Goal: Communication & Community: Answer question/provide support

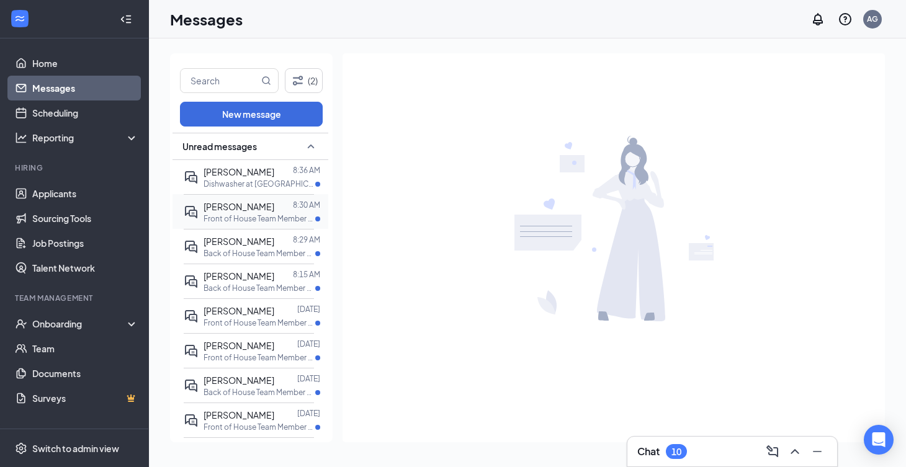
click at [280, 207] on div at bounding box center [283, 207] width 19 height 14
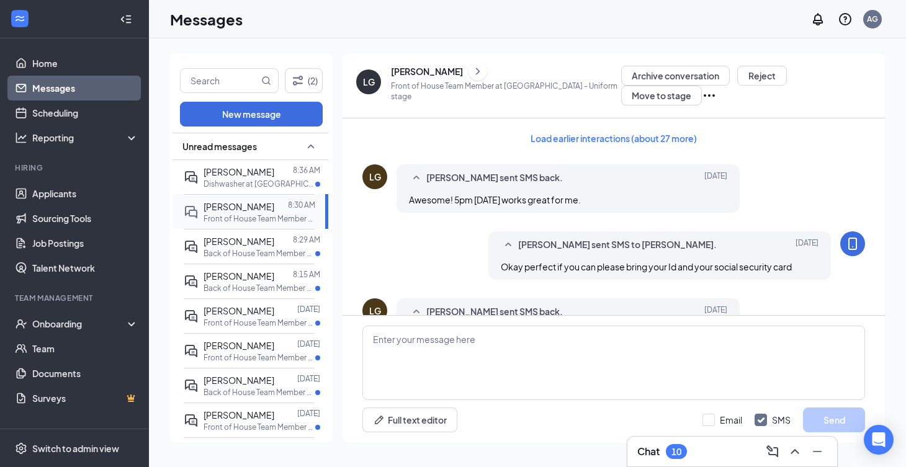
scroll to position [520, 0]
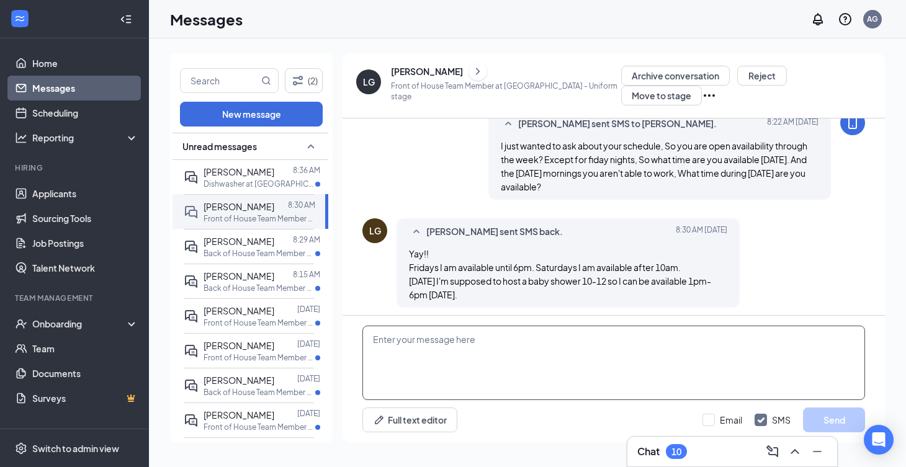
click at [408, 351] on textarea at bounding box center [613, 363] width 502 height 74
type textarea "Okay perfect thank you for letting me know! I will post your schedule in hot sc…"
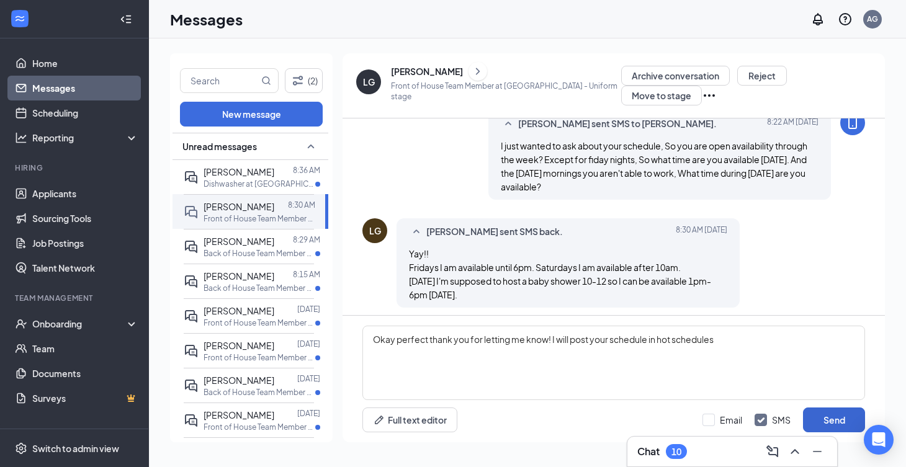
click at [810, 416] on button "Send" at bounding box center [834, 420] width 62 height 25
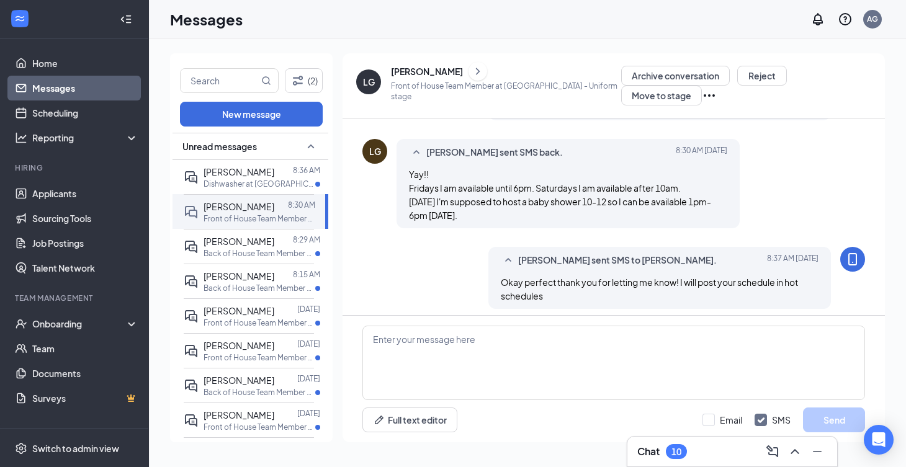
scroll to position [601, 0]
click at [431, 72] on div "[PERSON_NAME]" at bounding box center [427, 71] width 72 height 12
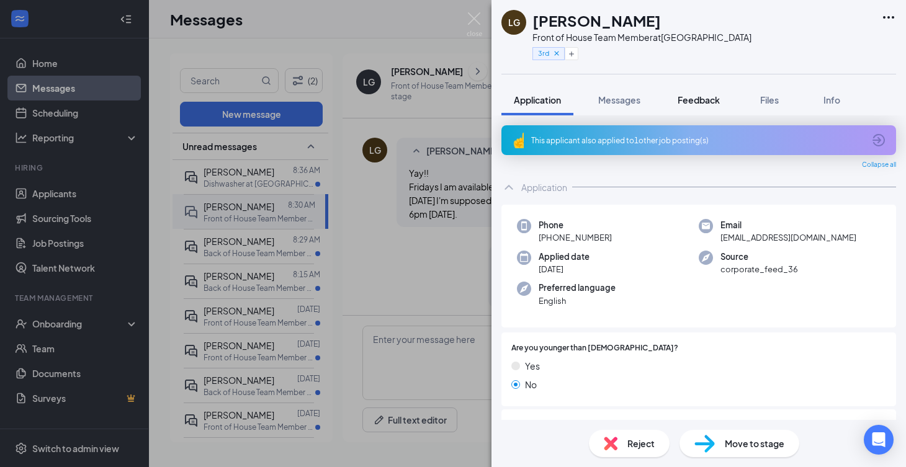
click at [687, 100] on span "Feedback" at bounding box center [698, 99] width 42 height 11
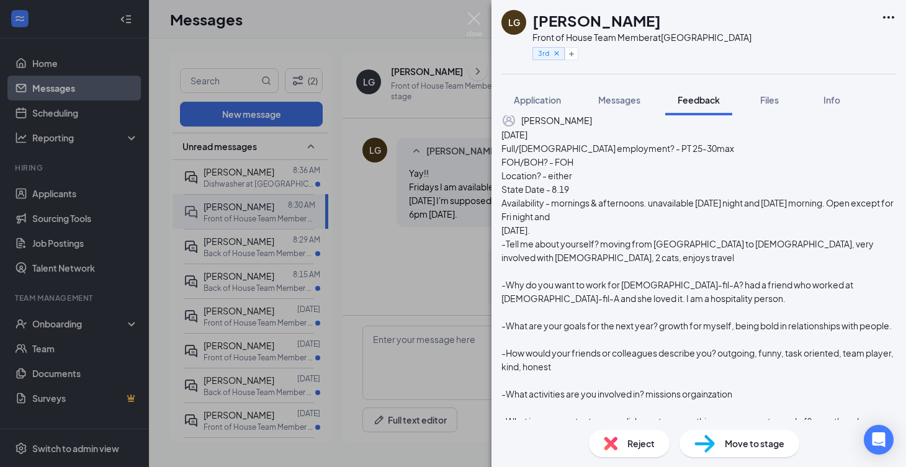
scroll to position [200, 0]
click at [604, 95] on span "Messages" at bounding box center [619, 99] width 42 height 11
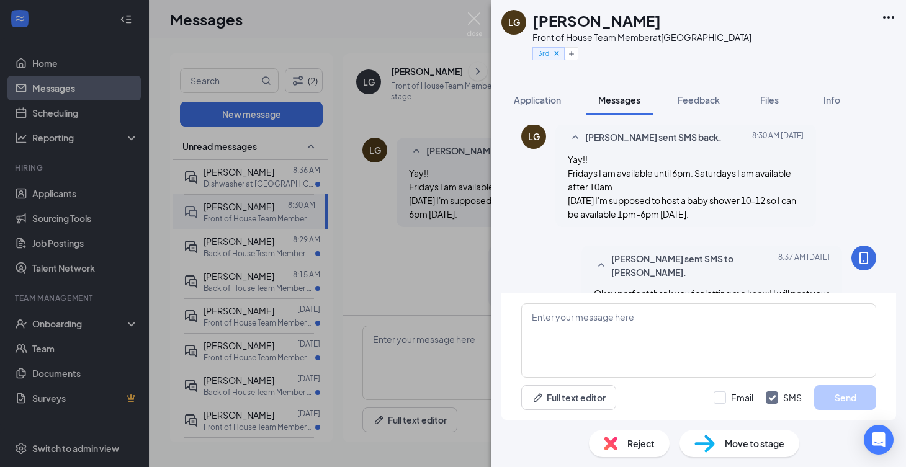
scroll to position [657, 0]
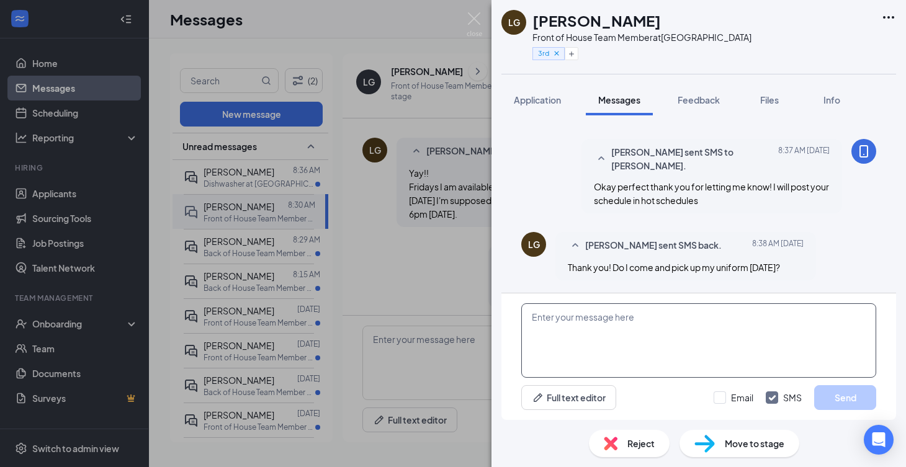
click at [656, 327] on textarea at bounding box center [698, 340] width 355 height 74
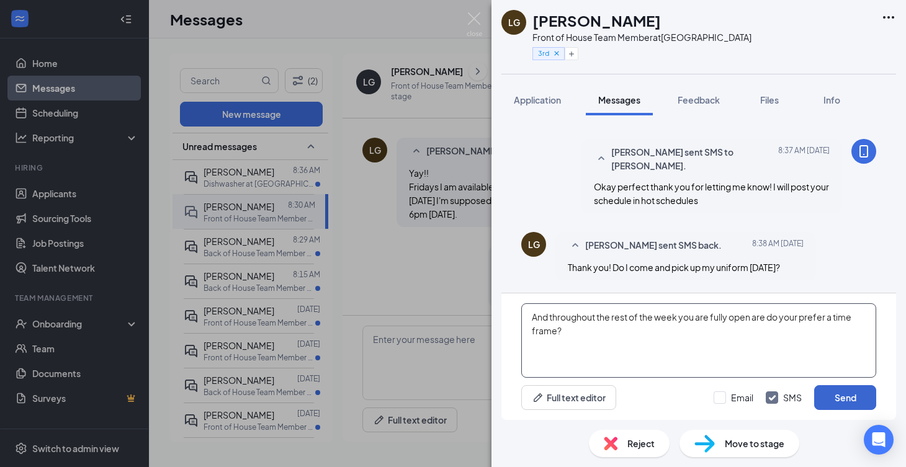
type textarea "And throughout the rest of the week you are fully open are do your prefer a tim…"
click at [850, 394] on button "Send" at bounding box center [845, 397] width 62 height 25
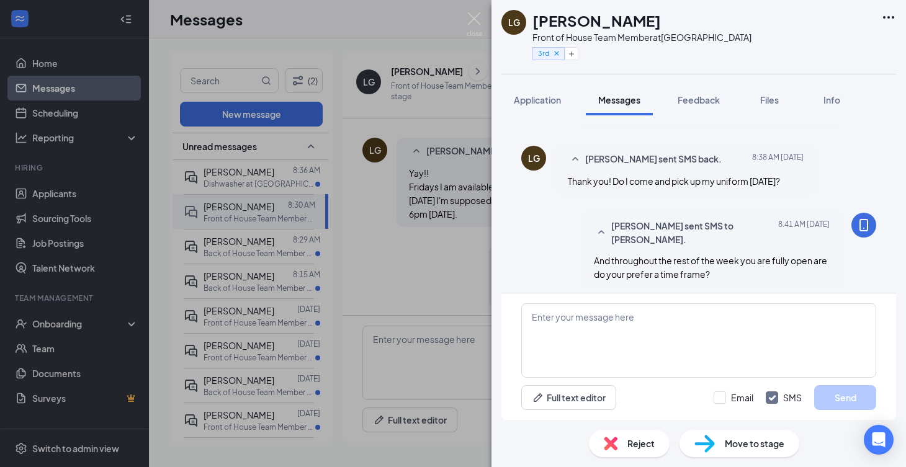
scroll to position [751, 0]
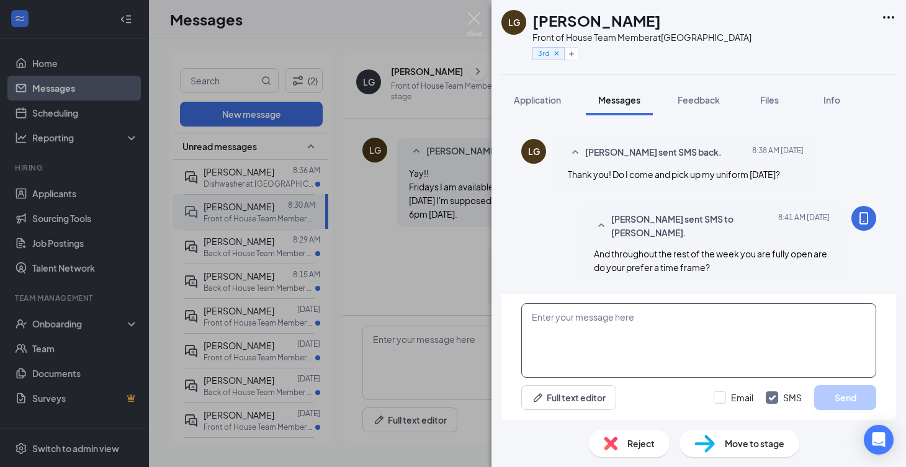
click at [647, 364] on textarea at bounding box center [698, 340] width 355 height 74
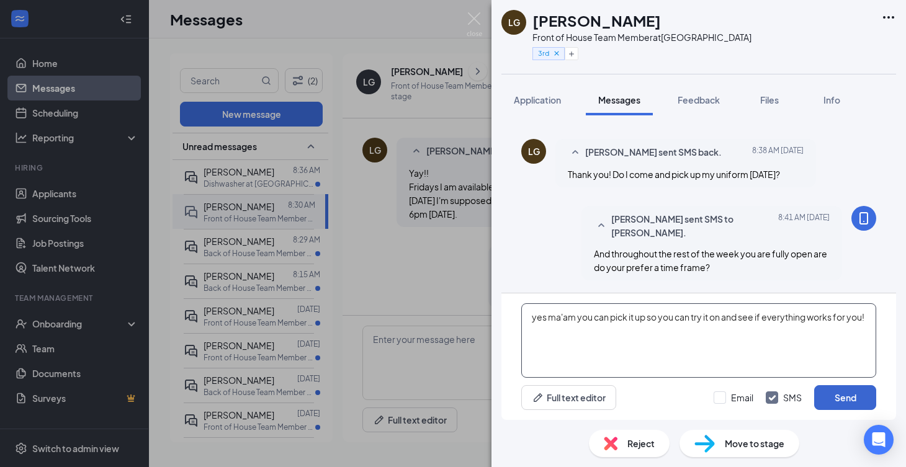
type textarea "yes ma'am you can pick it up so you can try it on and see if everything works f…"
click at [852, 408] on button "Send" at bounding box center [845, 397] width 62 height 25
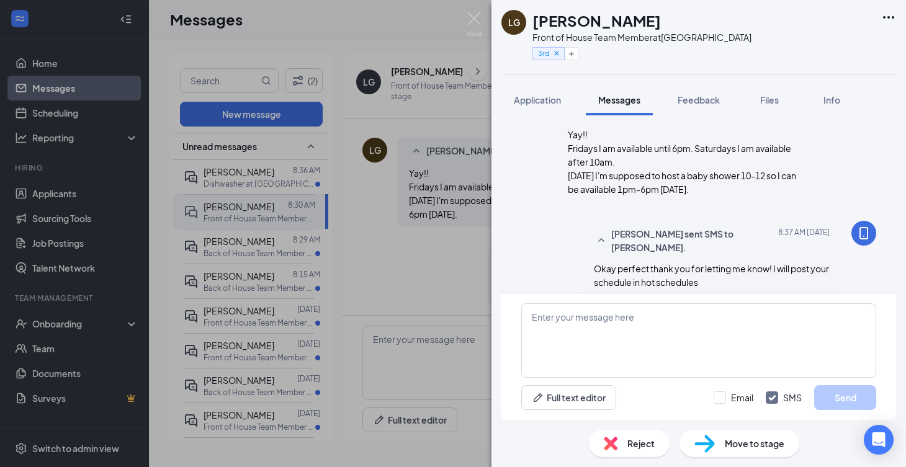
scroll to position [583, 0]
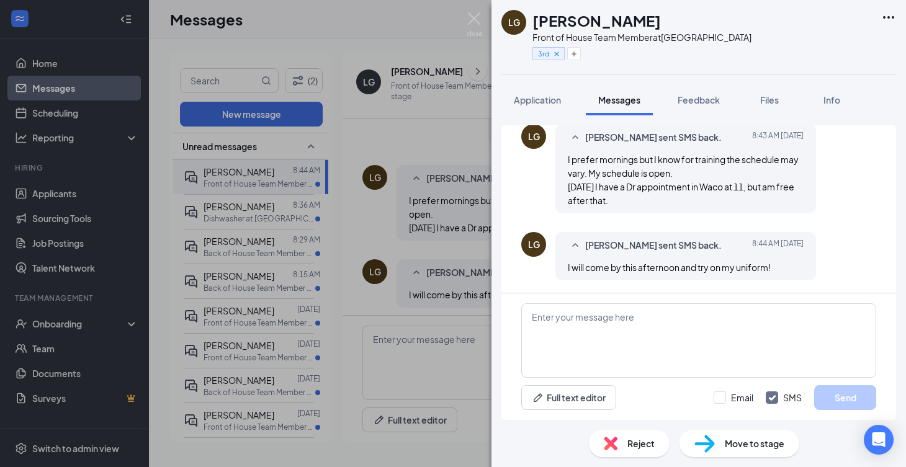
scroll to position [764, 0]
click at [705, 102] on span "Feedback" at bounding box center [698, 99] width 42 height 11
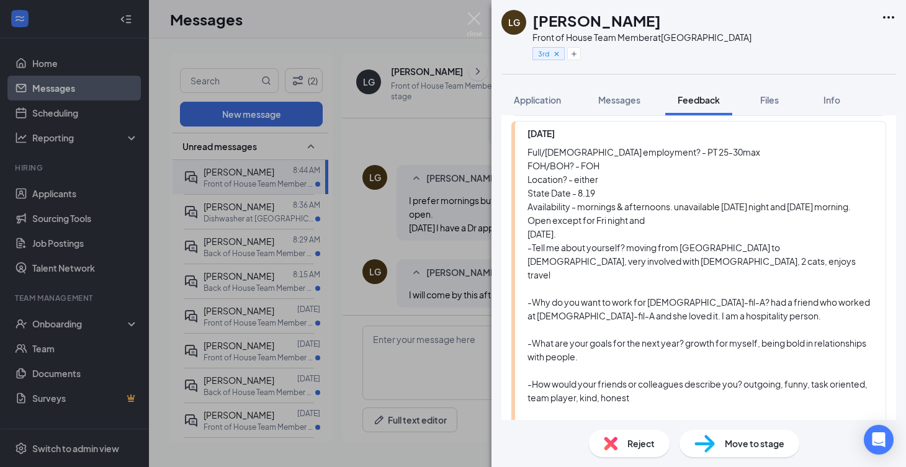
scroll to position [290, 0]
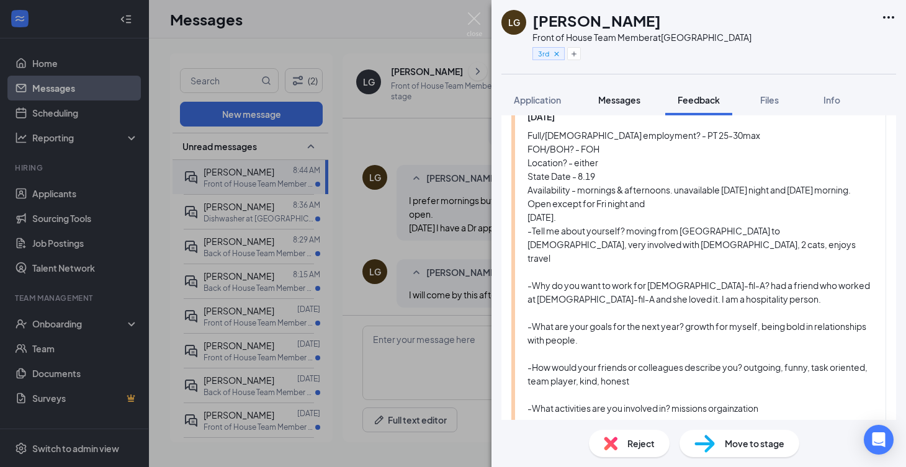
click at [617, 107] on button "Messages" at bounding box center [619, 99] width 67 height 31
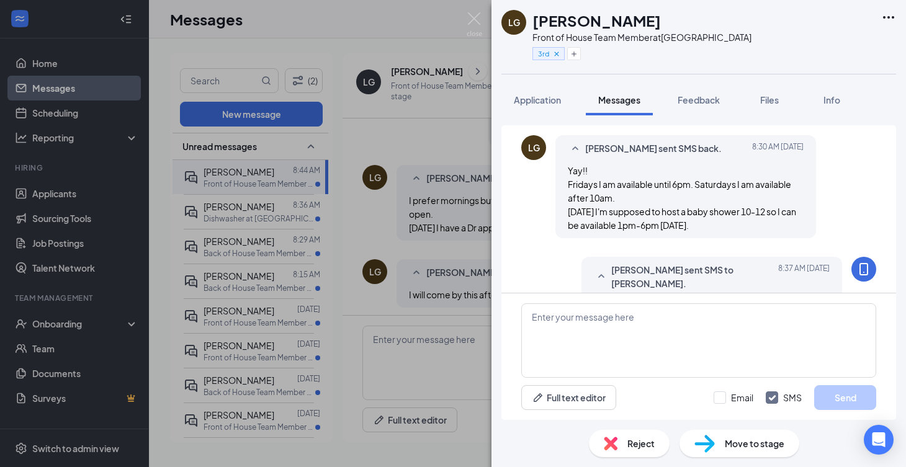
scroll to position [285, 0]
click at [370, 239] on div "LG Lauren Graham Front of House Team Member at North 31st Street 3rd Applicatio…" at bounding box center [453, 233] width 906 height 467
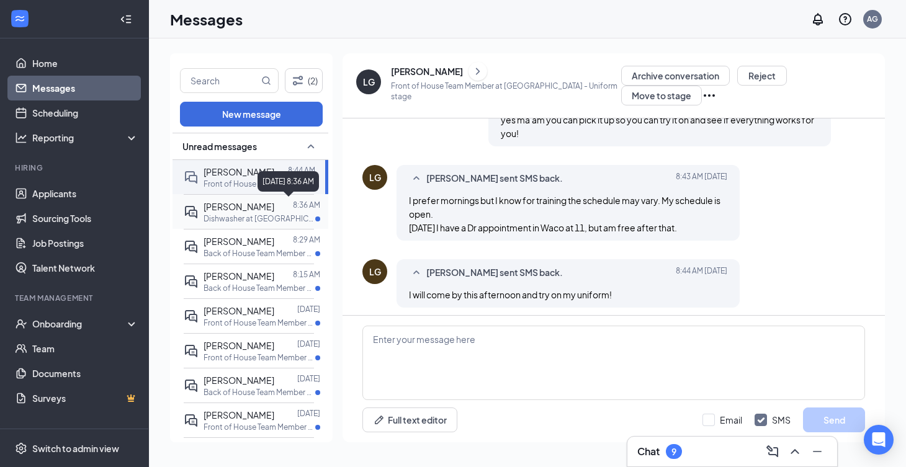
click at [293, 208] on p "8:36 AM" at bounding box center [306, 205] width 27 height 11
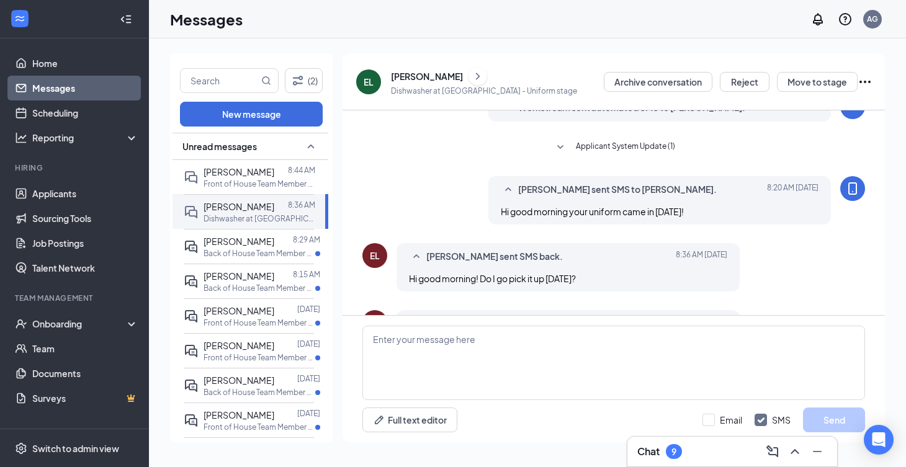
scroll to position [435, 0]
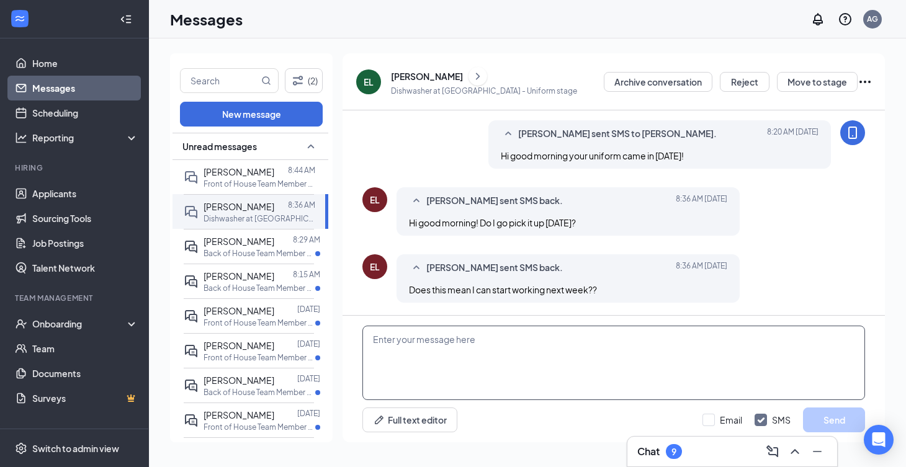
click at [496, 340] on textarea at bounding box center [613, 363] width 502 height 74
type textarea "Yes you can pick it up today. Are you available to start this week?"
click at [835, 406] on div "Yes you can pick it up today. Are you available to start this week? Full text e…" at bounding box center [613, 379] width 542 height 127
click at [839, 419] on button "Send" at bounding box center [834, 420] width 62 height 25
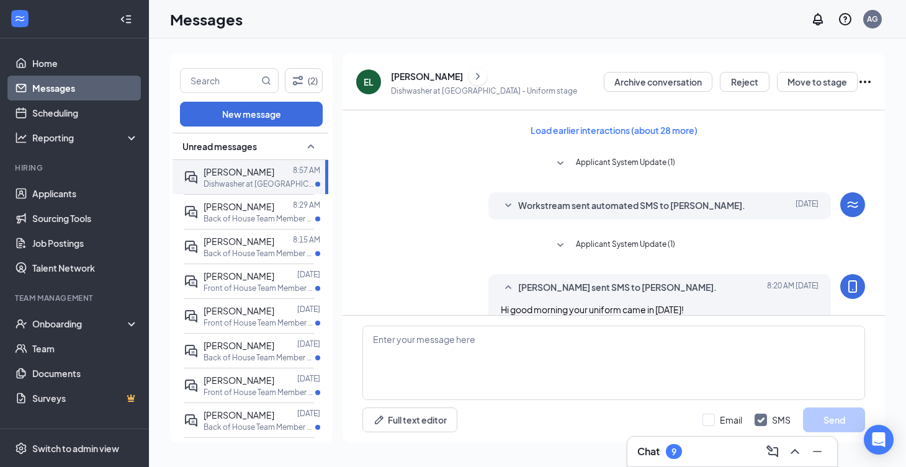
scroll to position [422, 0]
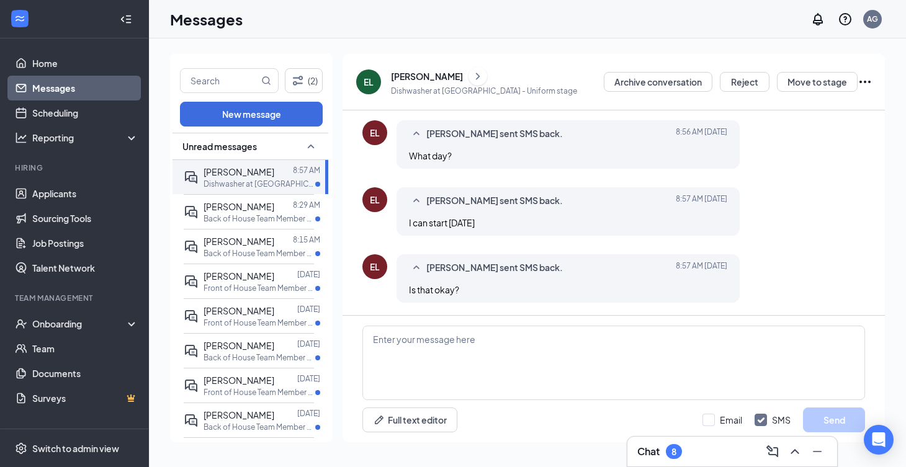
click at [610, 0] on html "Home Messages Scheduling Reporting Hiring Applicants Sourcing Tools Job Posting…" at bounding box center [453, 233] width 906 height 467
